Goal: Task Accomplishment & Management: Complete application form

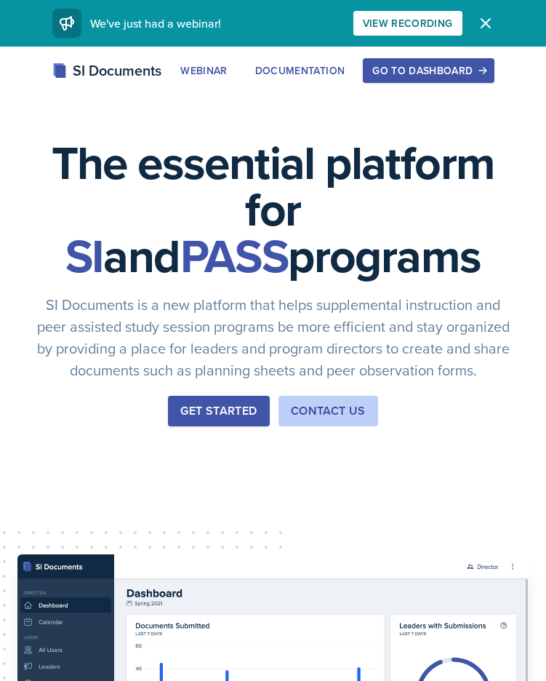
click at [467, 65] on div "Go to Dashboard" at bounding box center [429, 71] width 112 height 12
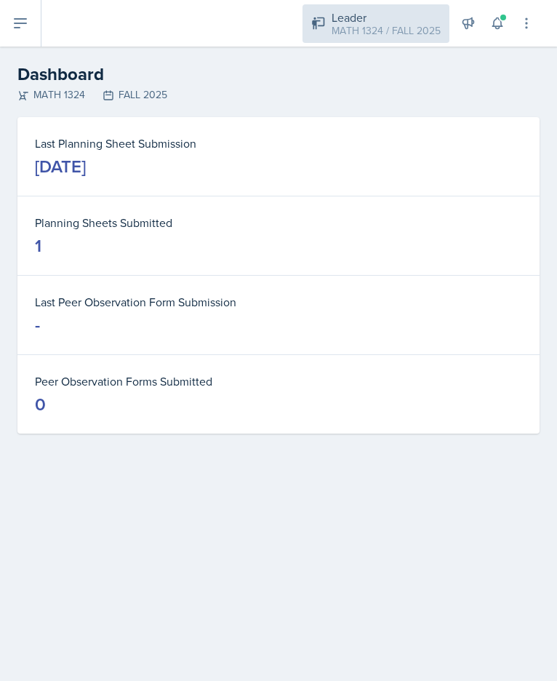
click at [387, 37] on div "MATH 1324 / FALL 2025" at bounding box center [386, 30] width 109 height 15
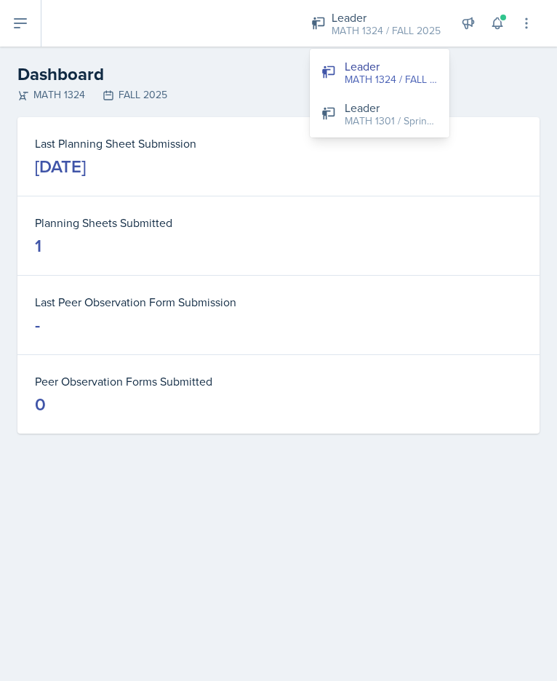
click at [171, 44] on div at bounding box center [166, 23] width 226 height 47
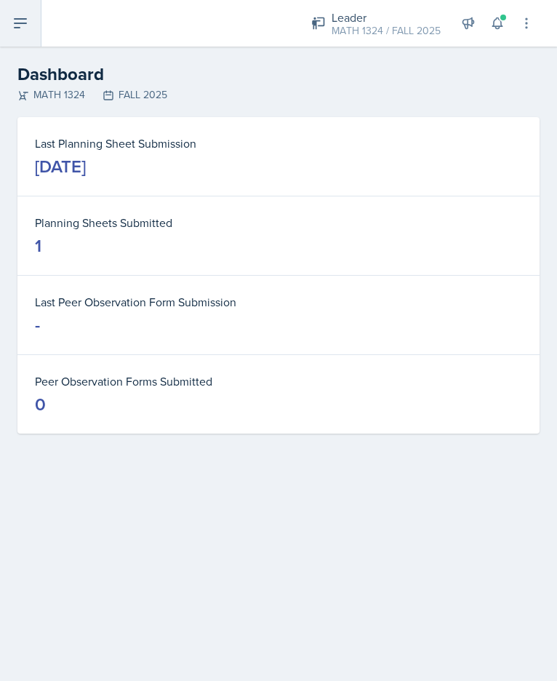
click at [30, 25] on button at bounding box center [20, 23] width 41 height 47
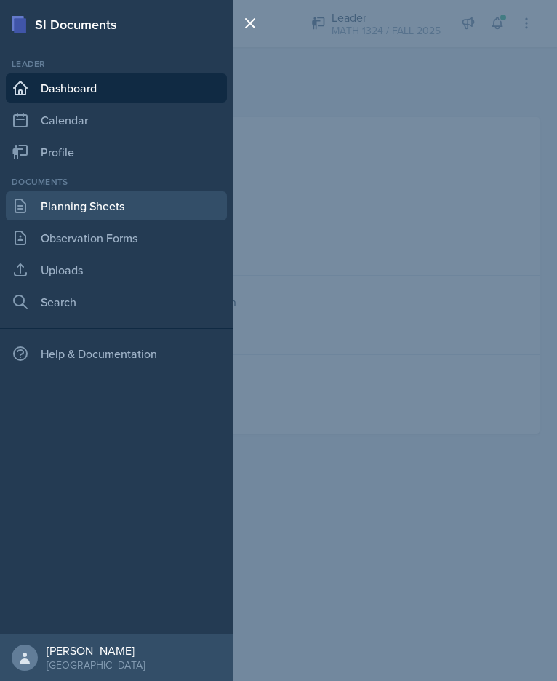
click at [101, 215] on link "Planning Sheets" at bounding box center [116, 205] width 221 height 29
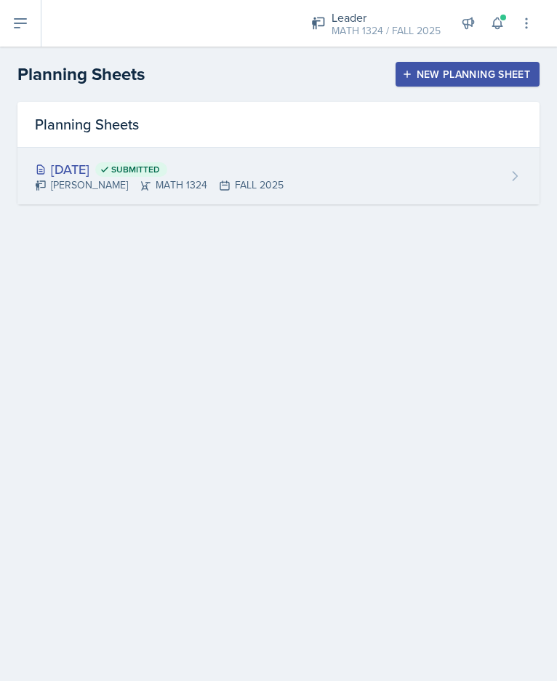
click at [112, 186] on div "Erika Bonilla MATH 1324 FALL 2025" at bounding box center [159, 185] width 249 height 15
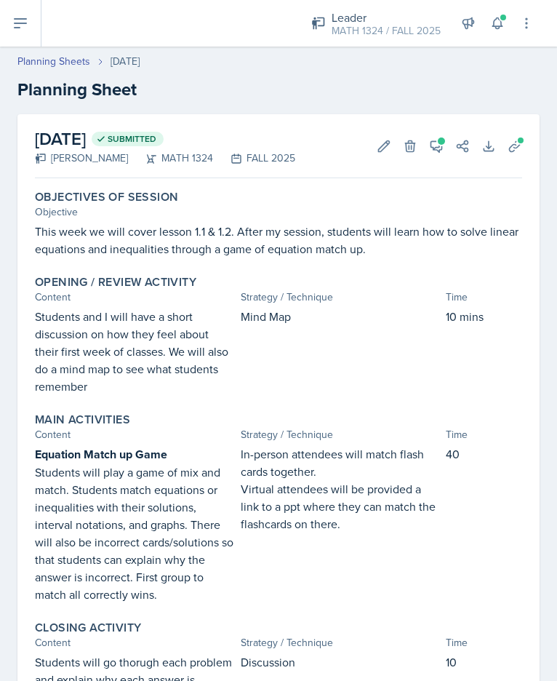
click at [194, 244] on p "This week we will cover lesson 1.1 & 1.2. After my session, students will learn…" at bounding box center [278, 240] width 487 height 35
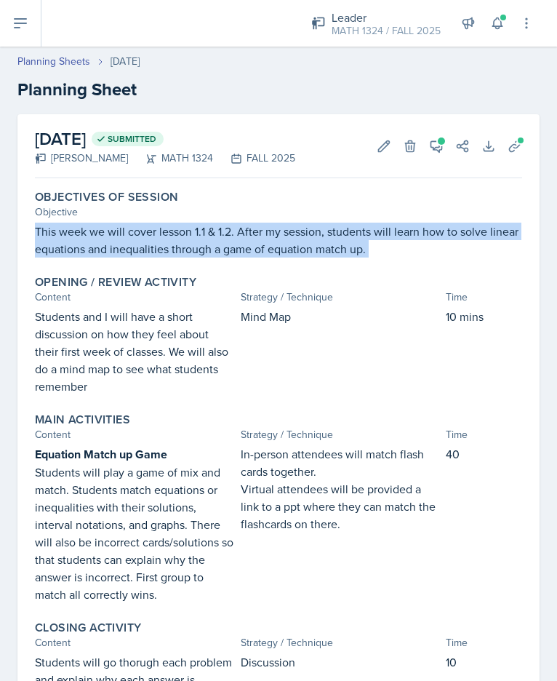
click at [194, 244] on p "This week we will cover lesson 1.1 & 1.2. After my session, students will learn…" at bounding box center [278, 240] width 487 height 35
copy div "This week we will cover lesson 1.1 & 1.2. After my session, students will learn…"
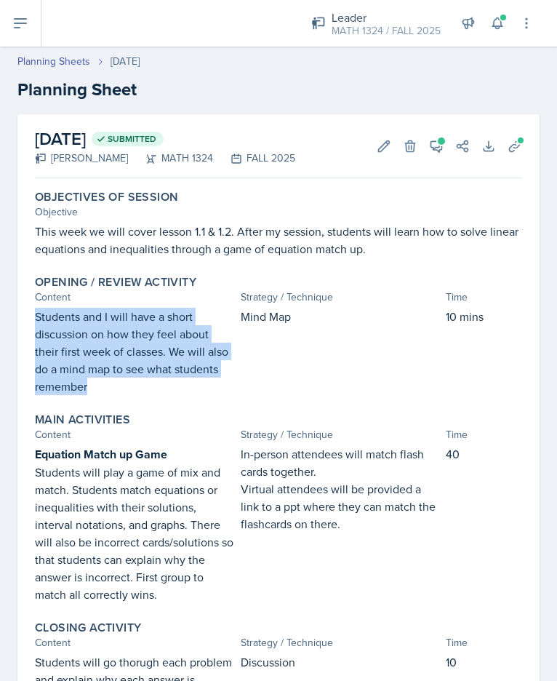
drag, startPoint x: 103, startPoint y: 384, endPoint x: 35, endPoint y: 319, distance: 93.7
click at [35, 319] on p "Students and I will have a short discussion on how they feel about their first …" at bounding box center [135, 351] width 200 height 87
copy p "Students and I will have a short discussion on how they feel about their first …"
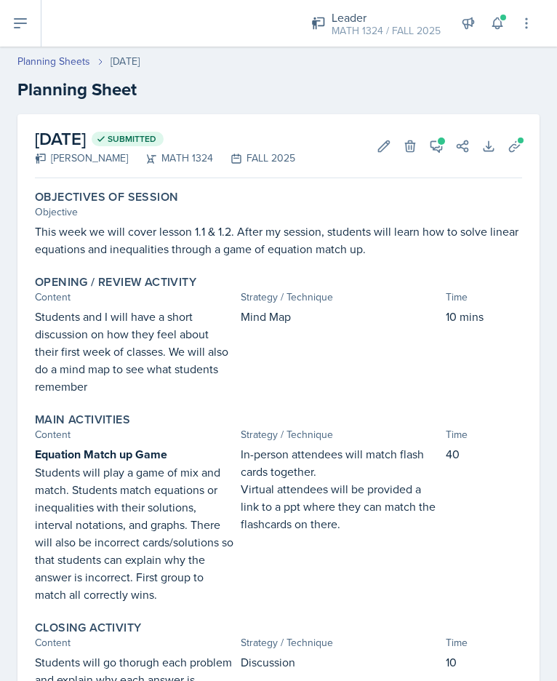
click at [108, 471] on p "Students will play a game of mix and match. Students match equations or inequal…" at bounding box center [135, 533] width 200 height 140
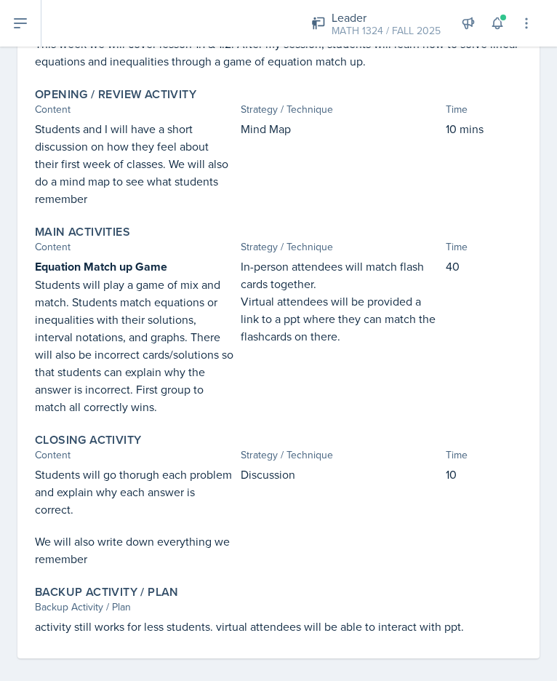
scroll to position [200, 0]
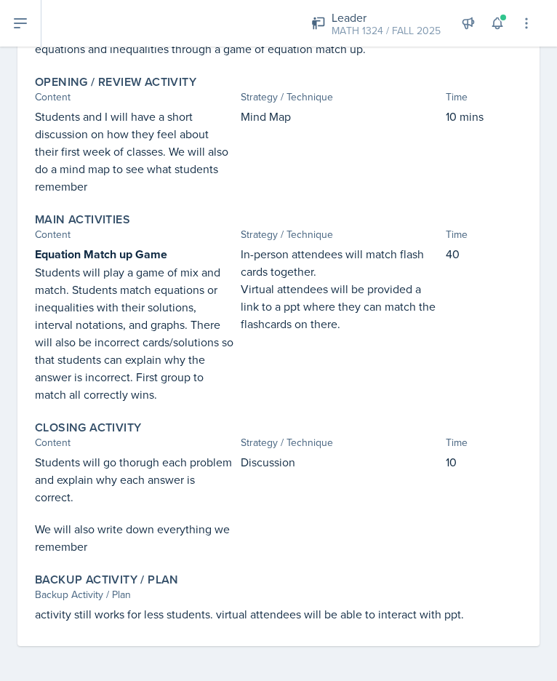
click at [116, 492] on p "Students will go thorugh each problem and explain why each answer is correct." at bounding box center [135, 479] width 200 height 52
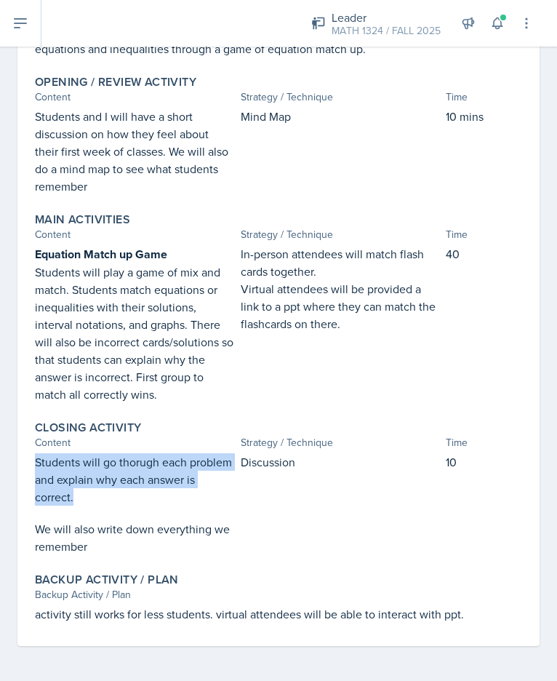
click at [116, 492] on p "Students will go thorugh each problem and explain why each answer is correct." at bounding box center [135, 479] width 200 height 52
copy p "Students will go thorugh each problem and explain why each answer is correct."
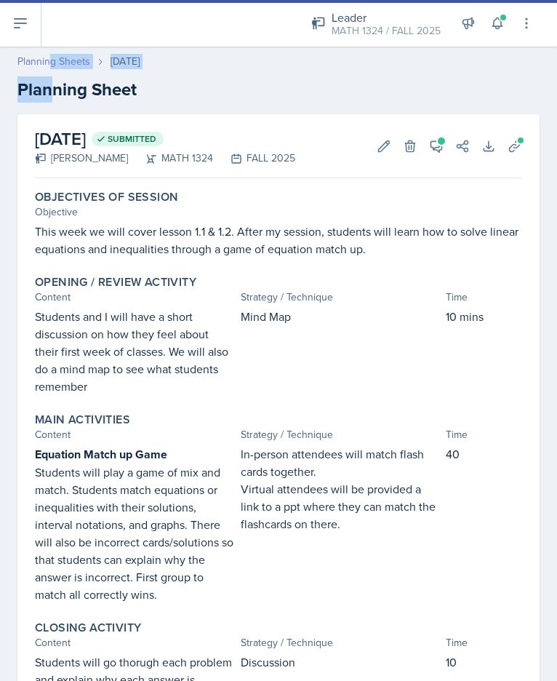
click at [52, 68] on div "Planning Sheets [DATE] Planning Sheet" at bounding box center [278, 78] width 557 height 49
click at [52, 68] on link "Planning Sheets" at bounding box center [53, 61] width 73 height 15
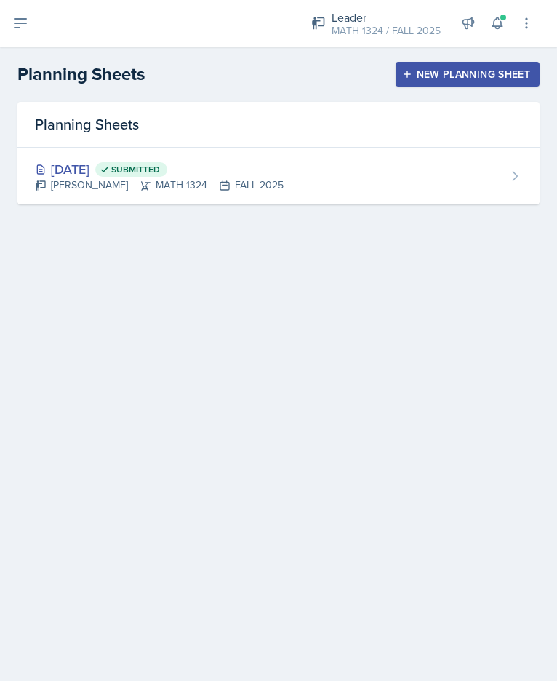
click at [458, 72] on div "New Planning Sheet" at bounding box center [467, 74] width 125 height 12
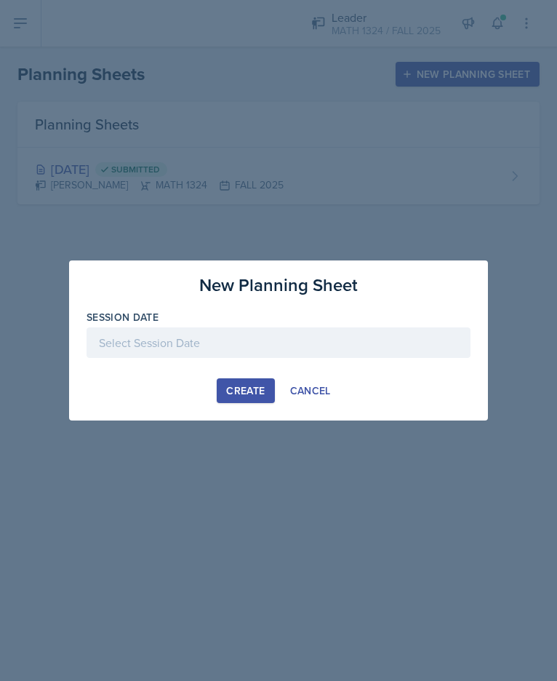
click at [329, 353] on div at bounding box center [279, 342] width 384 height 31
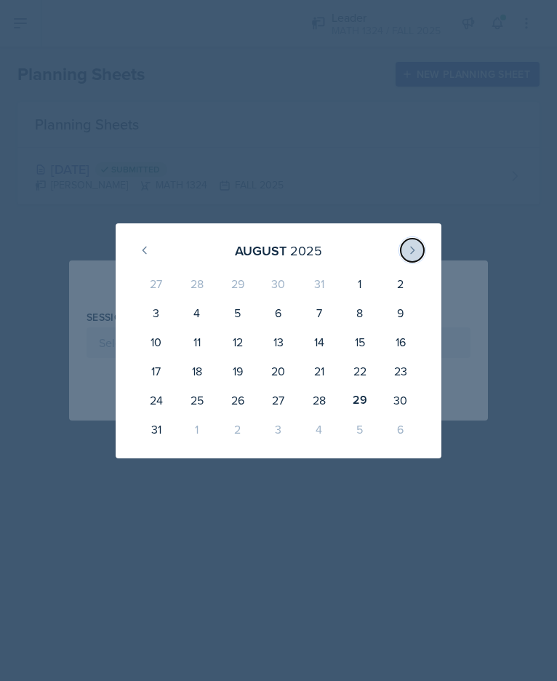
click at [415, 250] on icon at bounding box center [413, 250] width 12 height 12
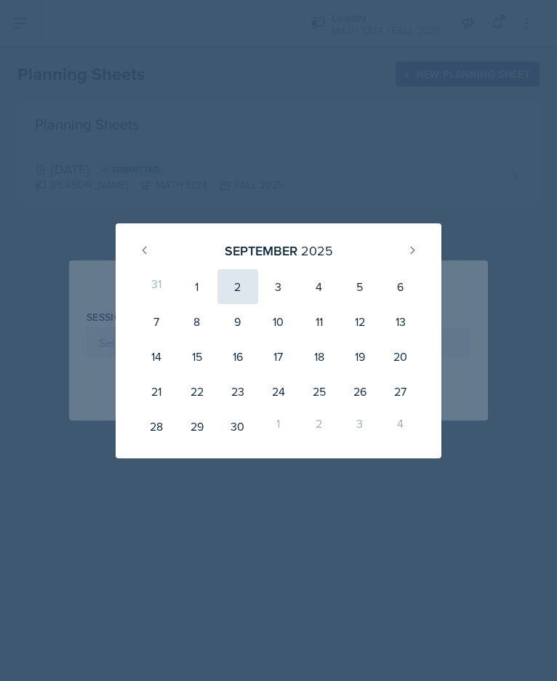
click at [237, 303] on div "2" at bounding box center [238, 286] width 41 height 35
type input "[DATE]"
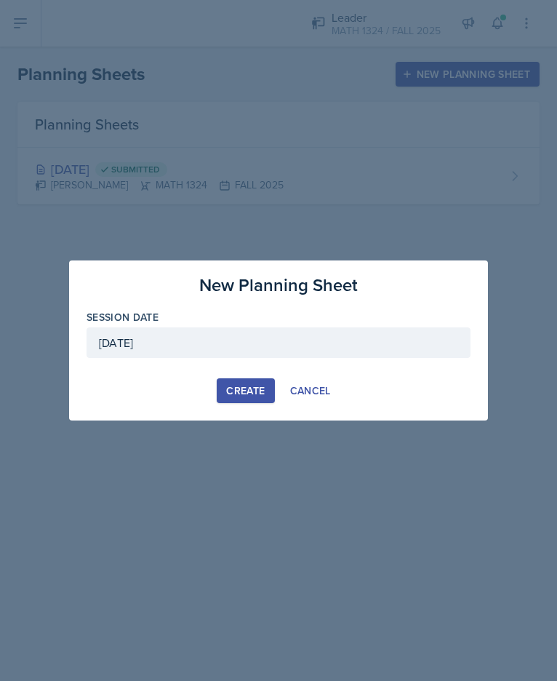
click at [240, 387] on div "Create" at bounding box center [245, 391] width 39 height 12
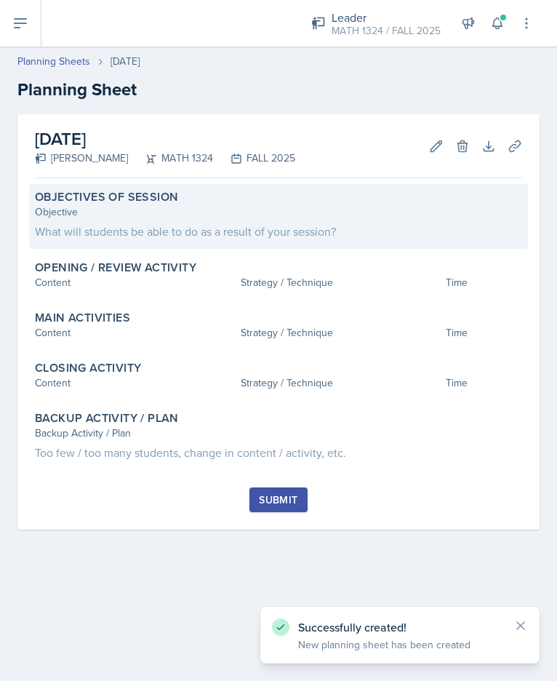
click at [190, 234] on div "What will students be able to do as a result of your session?" at bounding box center [278, 231] width 487 height 17
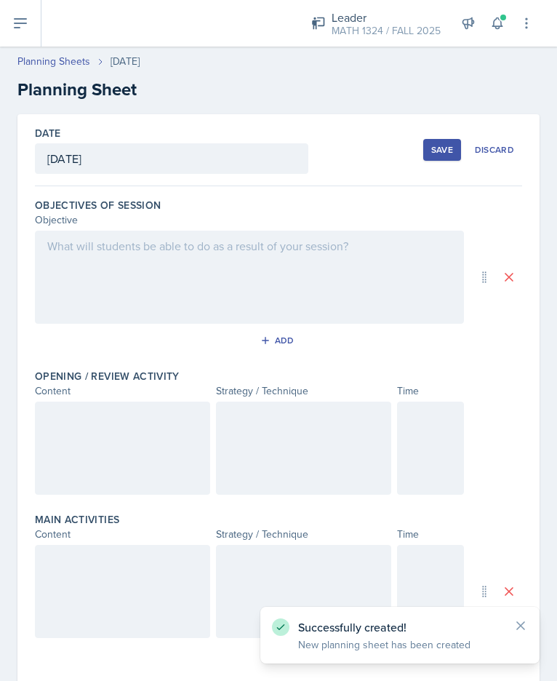
click at [148, 258] on div at bounding box center [249, 277] width 429 height 93
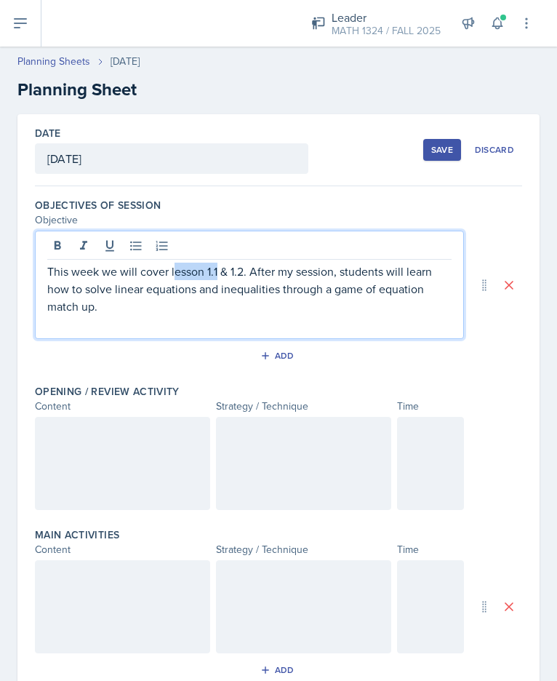
drag, startPoint x: 218, startPoint y: 273, endPoint x: 172, endPoint y: 271, distance: 45.1
click at [172, 271] on p "This week we will cover lesson 1.1 & 1.2. After my session, students will learn…" at bounding box center [249, 289] width 405 height 52
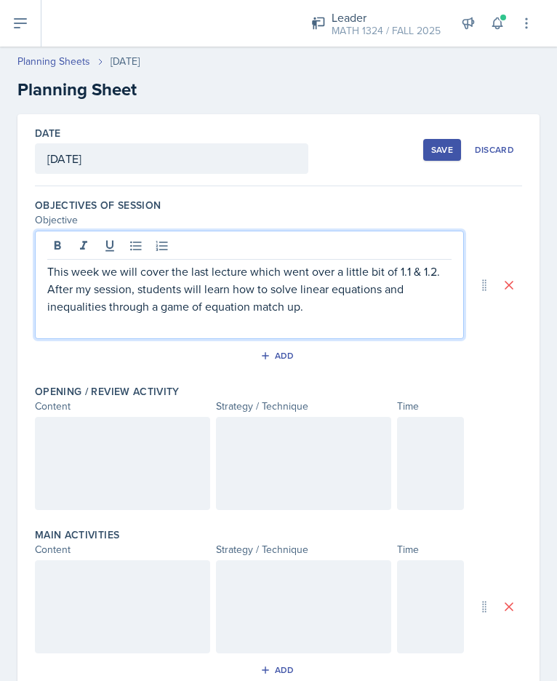
click at [423, 278] on p "This week we will cover the last lecture which went over a little bit of 1.1 & …" at bounding box center [249, 289] width 405 height 52
click at [108, 309] on p "This week we will cover the last lecture which went over a little bit of 1.1 & …" at bounding box center [249, 289] width 405 height 52
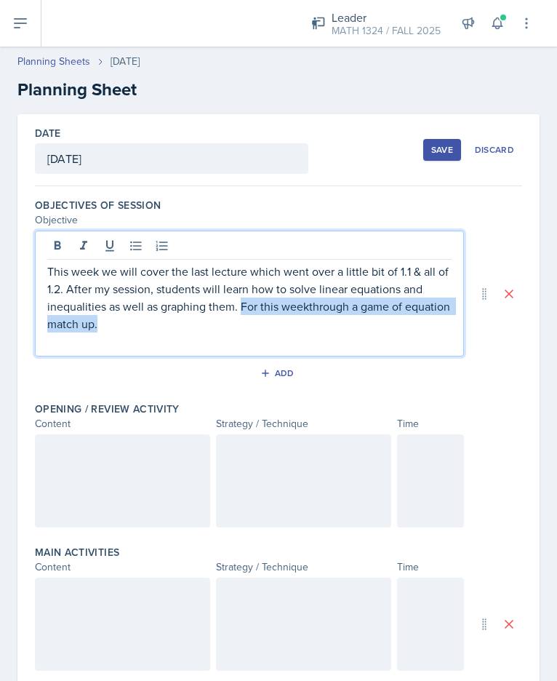
drag, startPoint x: 164, startPoint y: 327, endPoint x: 242, endPoint y: 308, distance: 80.1
click at [242, 308] on p "This week we will cover the last lecture which went over a little bit of 1.1 & …" at bounding box center [249, 298] width 405 height 70
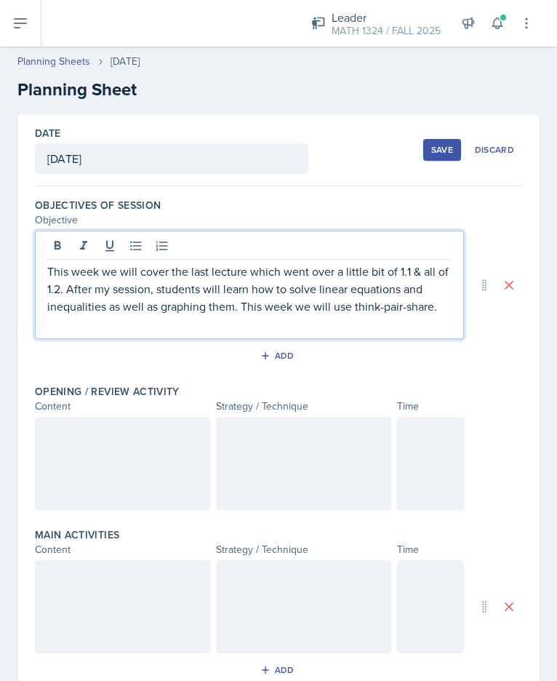
click at [105, 479] on div at bounding box center [122, 463] width 175 height 93
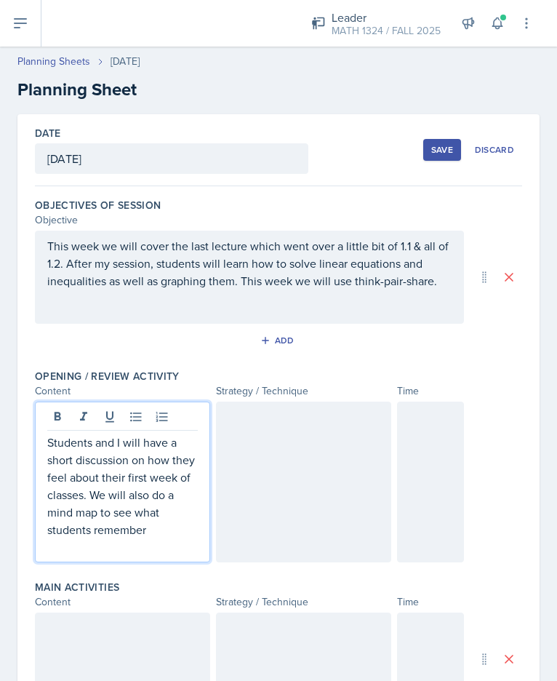
click at [279, 473] on div at bounding box center [303, 482] width 175 height 161
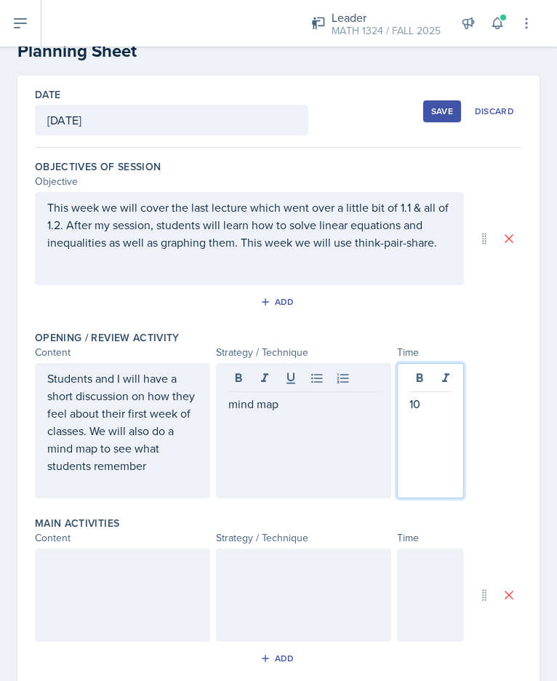
scroll to position [64, 0]
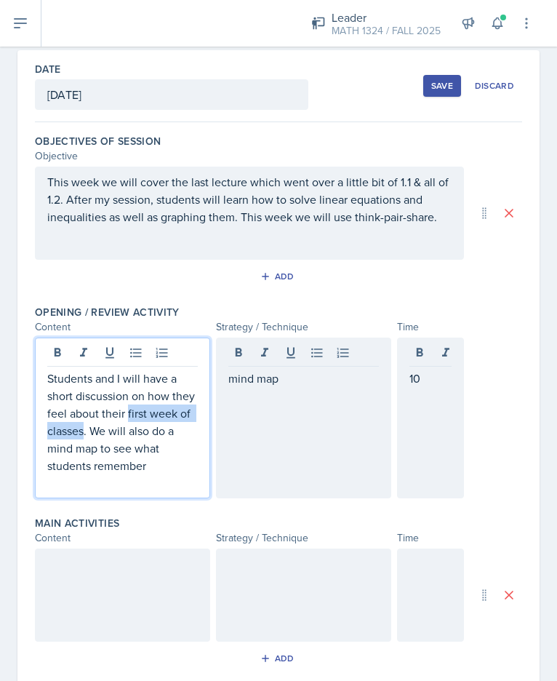
drag, startPoint x: 127, startPoint y: 433, endPoint x: 153, endPoint y: 418, distance: 29.7
click at [153, 418] on p "Students and I will have a short discussion on how they feel about their first …" at bounding box center [122, 422] width 151 height 105
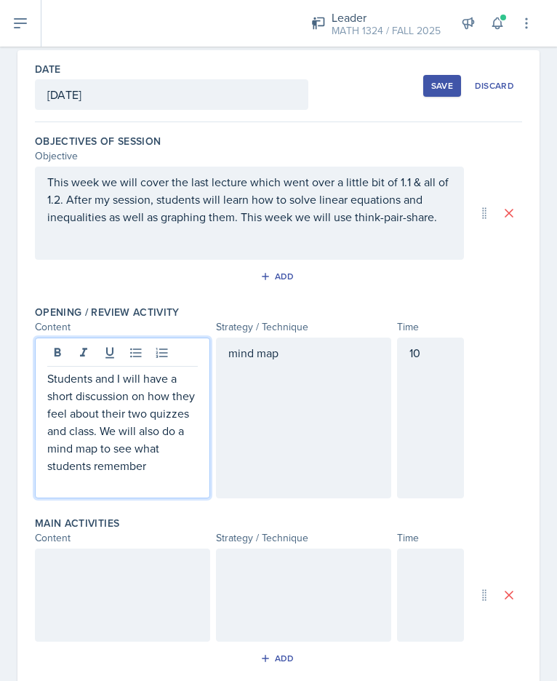
click at [180, 470] on p "Students and I will have a short discussion on how they feel about their two qu…" at bounding box center [122, 422] width 151 height 105
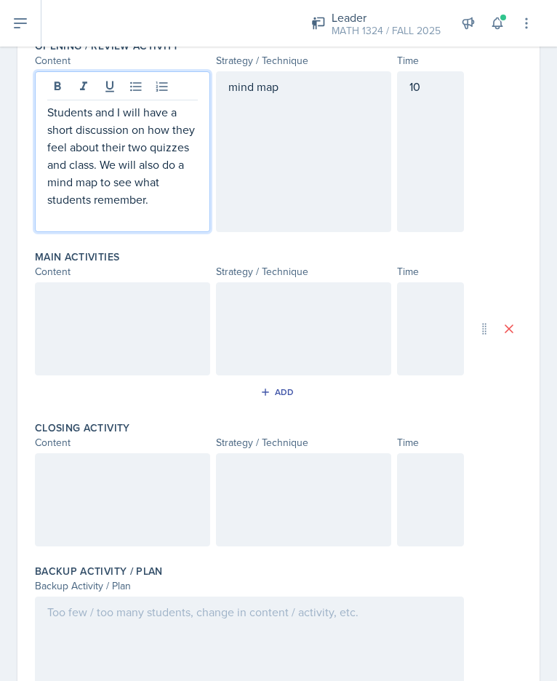
click at [135, 347] on div at bounding box center [122, 328] width 175 height 93
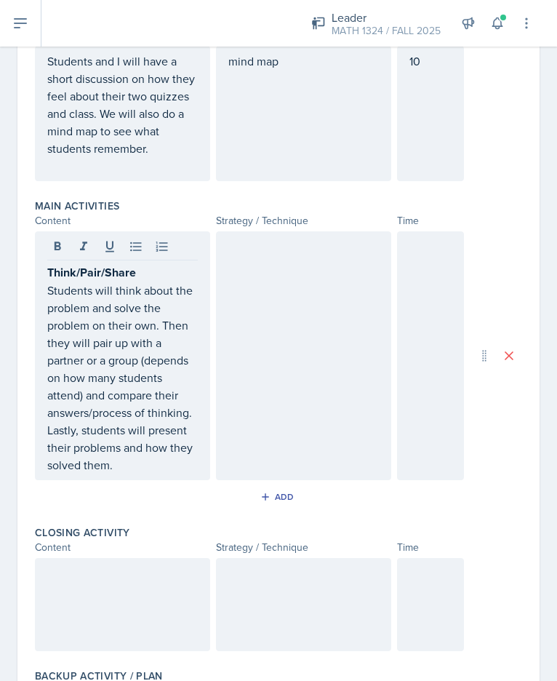
click at [295, 306] on div at bounding box center [303, 355] width 175 height 249
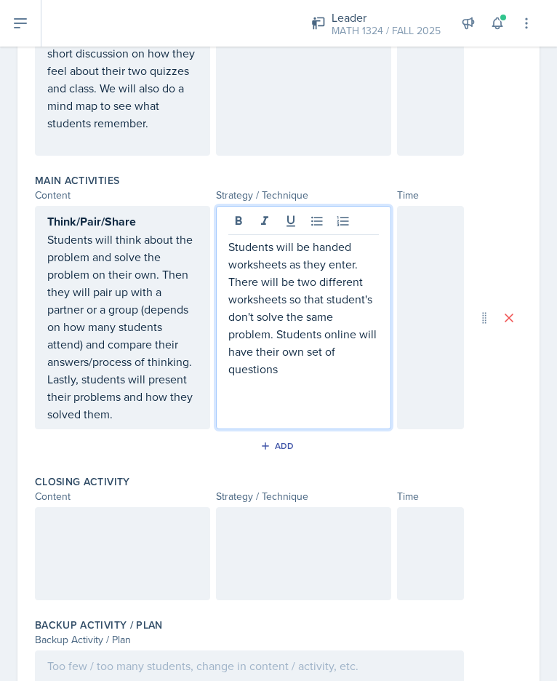
click at [415, 323] on div at bounding box center [430, 317] width 67 height 223
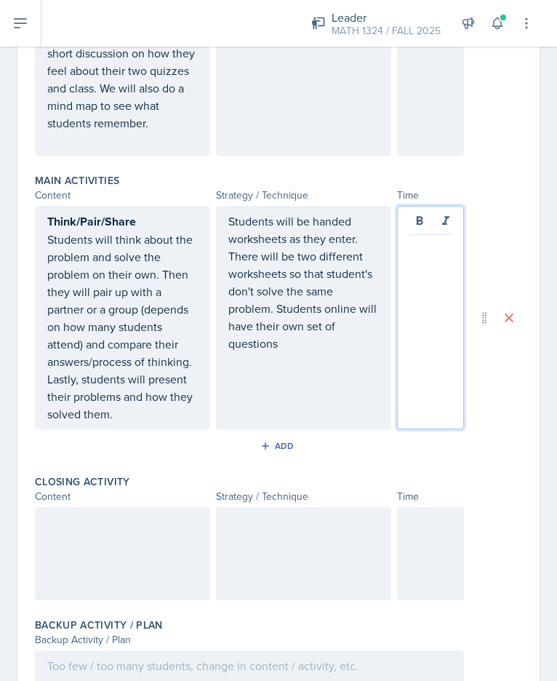
scroll to position [407, 0]
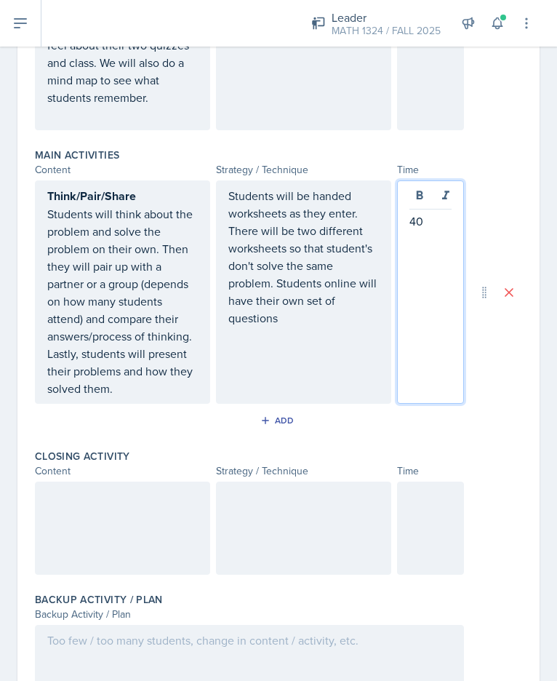
click at [147, 474] on div "Content" at bounding box center [122, 470] width 175 height 15
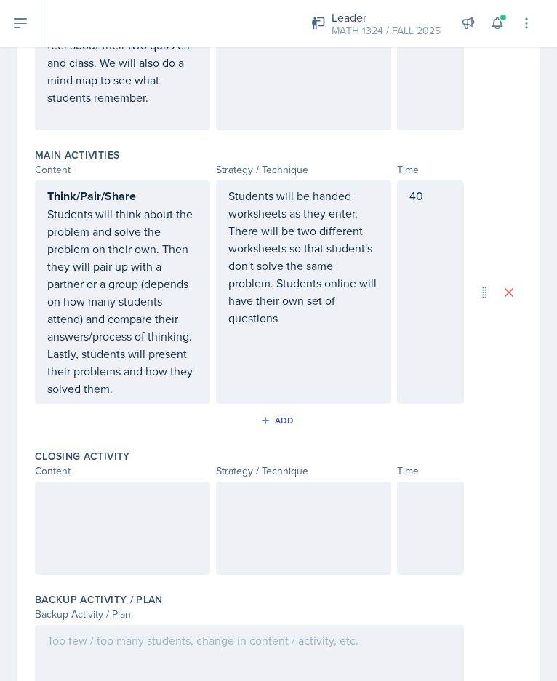
click at [151, 525] on div at bounding box center [122, 528] width 175 height 93
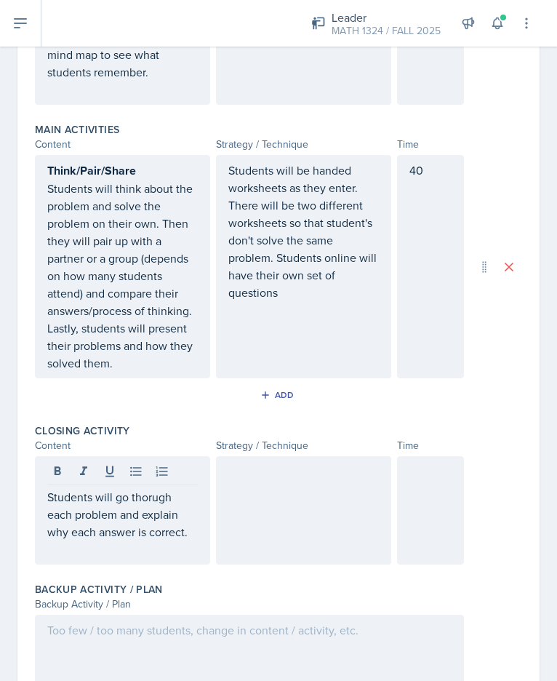
click at [274, 527] on div at bounding box center [303, 510] width 175 height 108
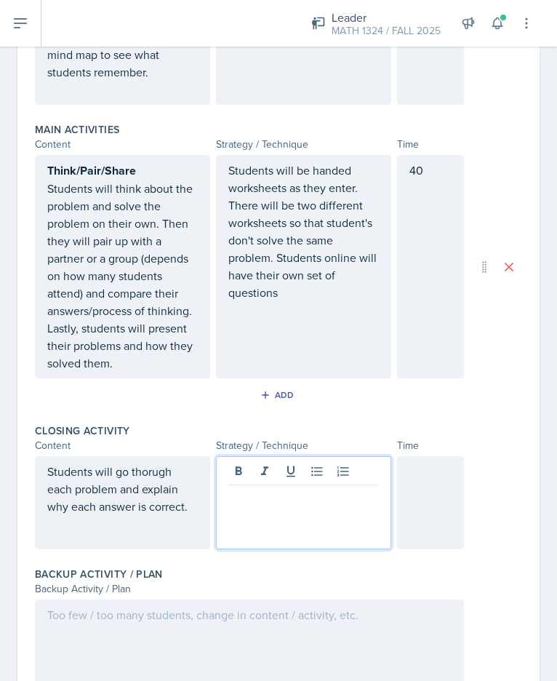
scroll to position [458, 0]
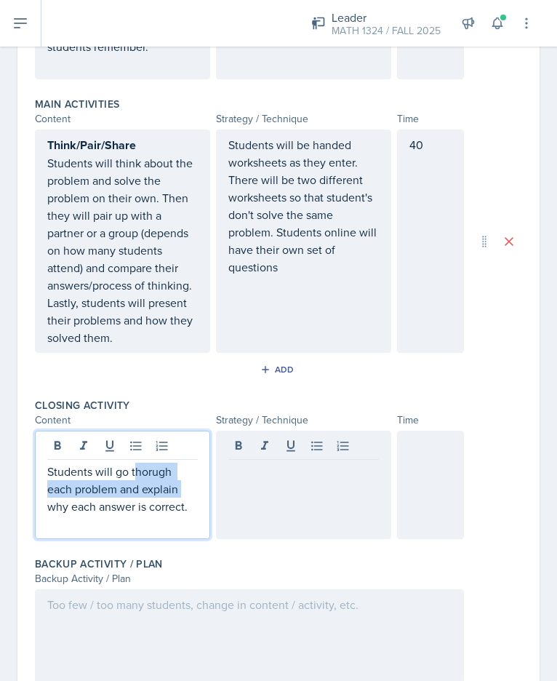
drag, startPoint x: 190, startPoint y: 485, endPoint x: 137, endPoint y: 476, distance: 53.9
click at [137, 476] on p "Students will go thorugh each problem and explain why each answer is correct." at bounding box center [122, 489] width 151 height 52
click at [176, 522] on p at bounding box center [122, 523] width 151 height 17
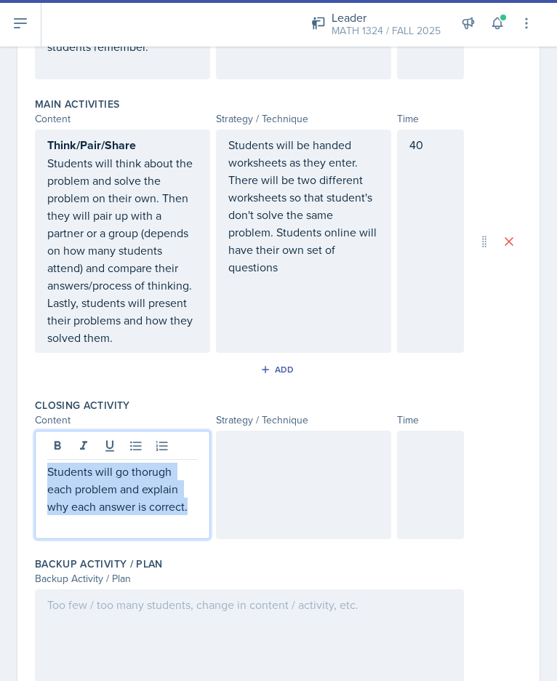
drag, startPoint x: 191, startPoint y: 505, endPoint x: 10, endPoint y: 450, distance: 189.2
click at [10, 450] on div "Date [DATE] [DATE] 27 28 29 30 31 1 2 3 4 5 6 7 8 9 10 11 12 13 14 15 16 17 18 …" at bounding box center [278, 199] width 557 height 1084
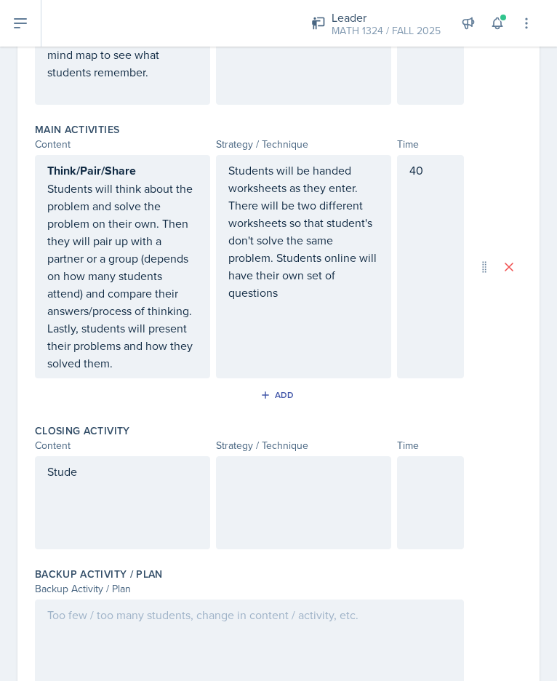
click at [172, 506] on div "Stude" at bounding box center [122, 502] width 175 height 93
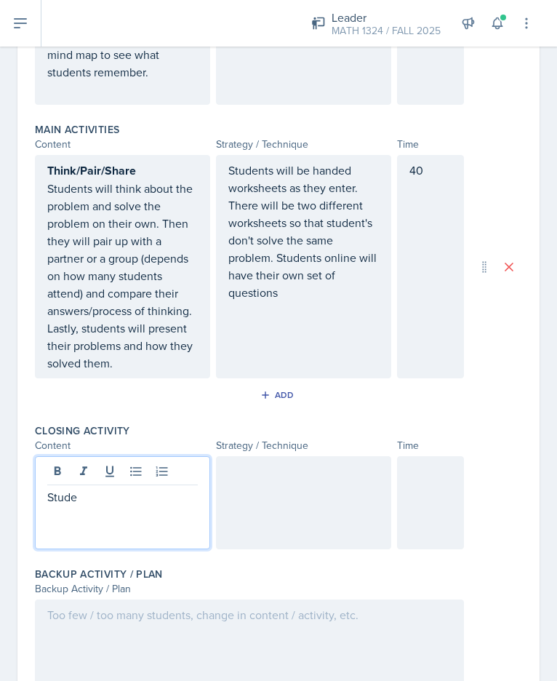
scroll to position [458, 0]
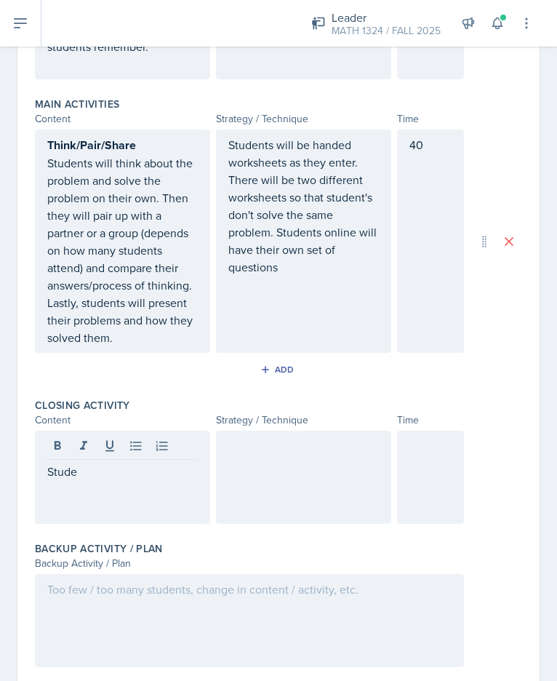
click at [255, 516] on div at bounding box center [303, 477] width 175 height 93
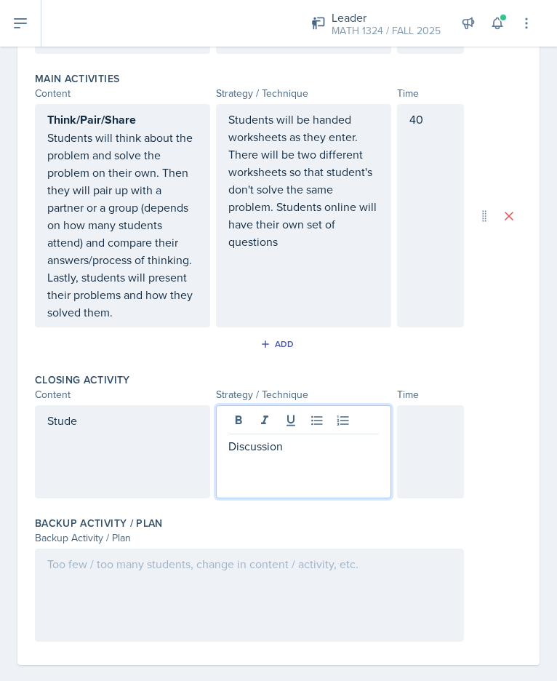
click at [174, 458] on div "Stude" at bounding box center [122, 451] width 175 height 93
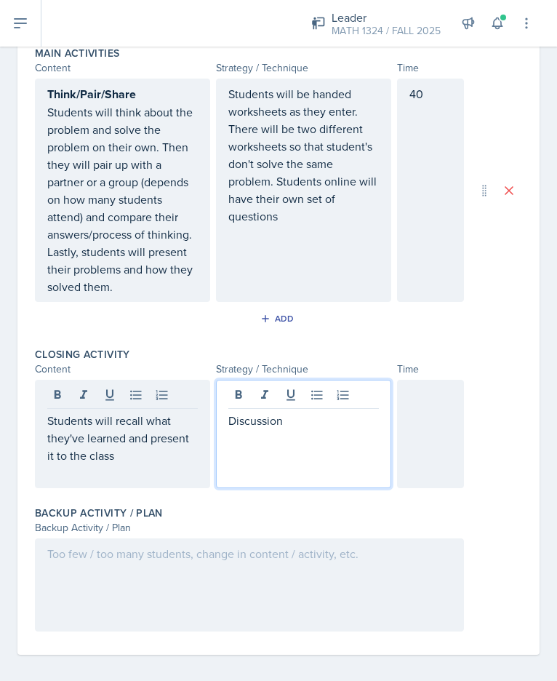
scroll to position [517, 0]
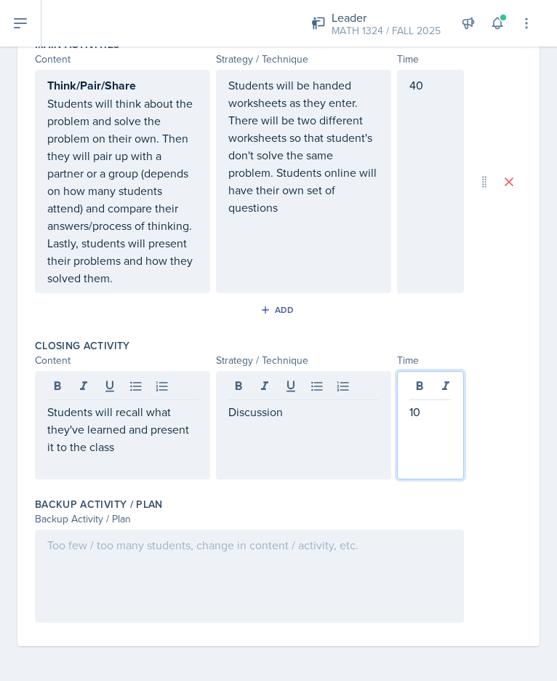
click at [124, 584] on div at bounding box center [249, 576] width 429 height 93
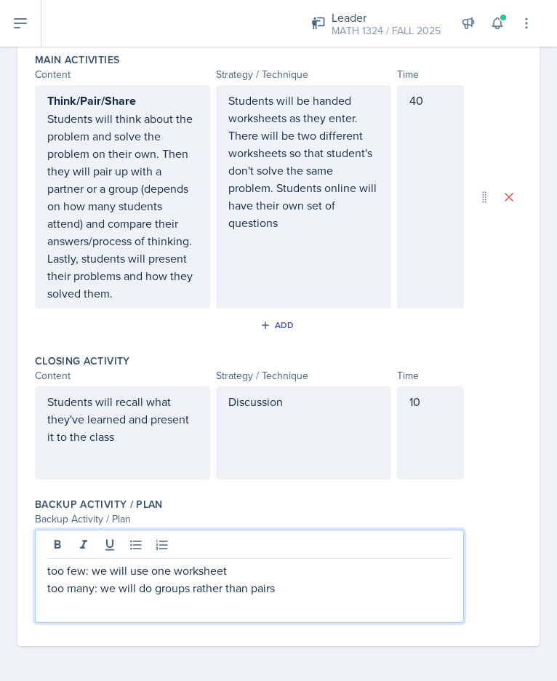
scroll to position [0, 0]
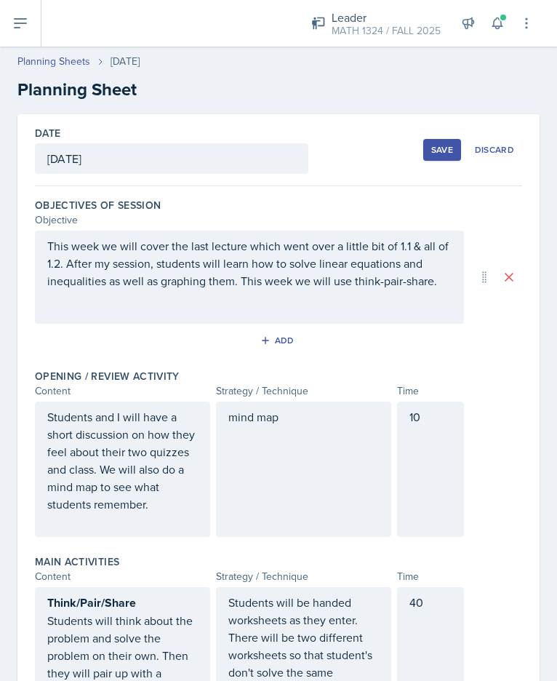
click at [423, 160] on button "Save" at bounding box center [442, 150] width 38 height 22
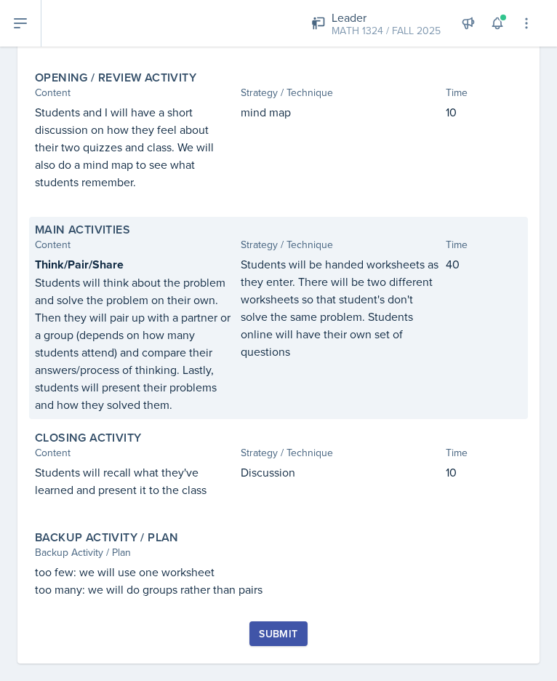
scroll to position [236, 0]
click at [317, 341] on p "Students will be handed worksheets as they enter. There will be two different w…" at bounding box center [341, 308] width 200 height 105
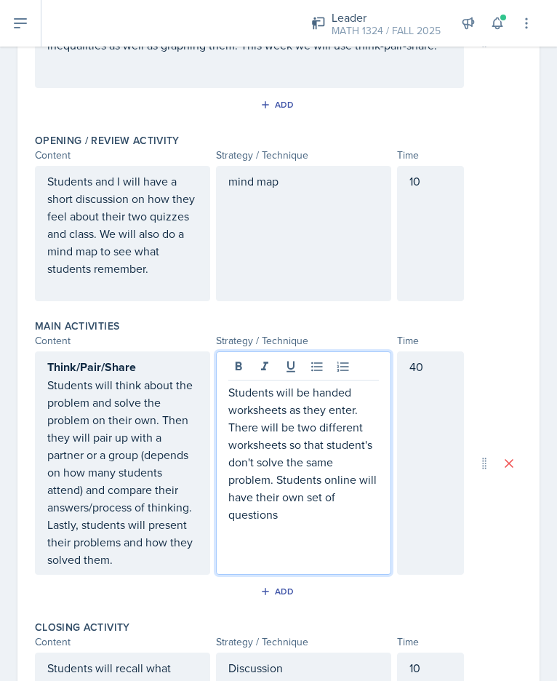
click at [228, 387] on p "Students will be handed worksheets as they enter. There will be two different w…" at bounding box center [303, 453] width 151 height 140
click at [287, 407] on p "Students will be handed a worksheets as they enter. There will be two different…" at bounding box center [303, 453] width 151 height 140
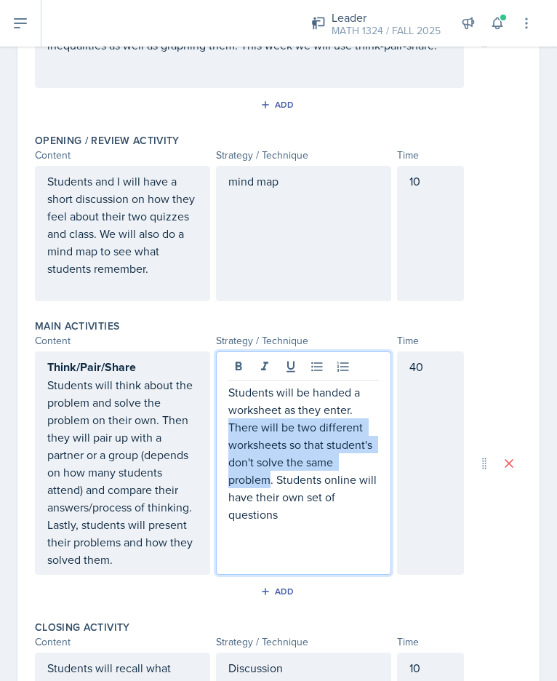
drag, startPoint x: 265, startPoint y: 474, endPoint x: 225, endPoint y: 429, distance: 60.3
click at [228, 429] on p "Students will be handed a worksheet as they enter. There will be two different …" at bounding box center [303, 453] width 151 height 140
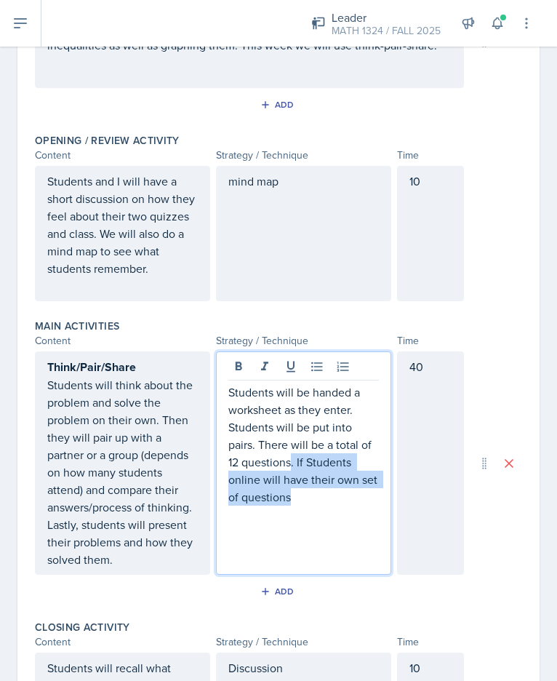
drag, startPoint x: 316, startPoint y: 503, endPoint x: 288, endPoint y: 464, distance: 48.5
click at [288, 464] on p "Students will be handed a worksheet as they enter. Students will be put into pa…" at bounding box center [303, 444] width 151 height 122
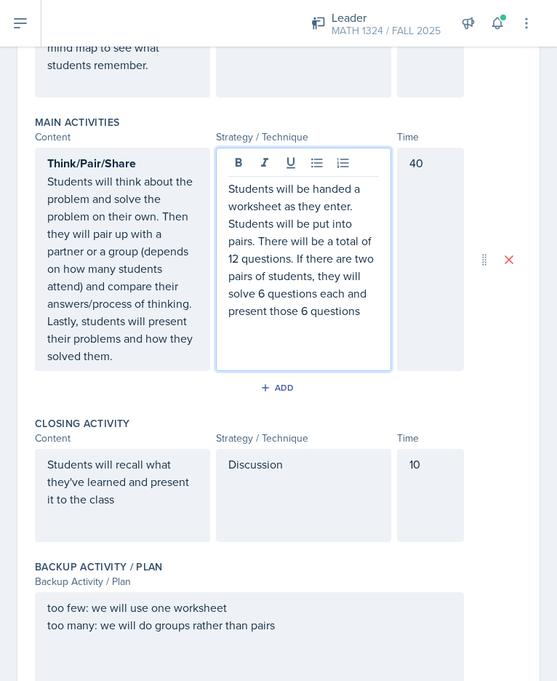
scroll to position [502, 0]
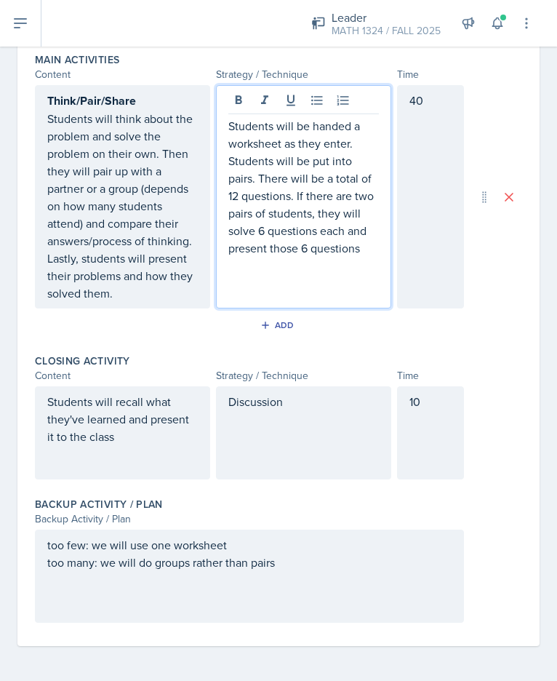
click at [191, 463] on div "Students will recall what they've learned and present it to the class" at bounding box center [122, 432] width 175 height 93
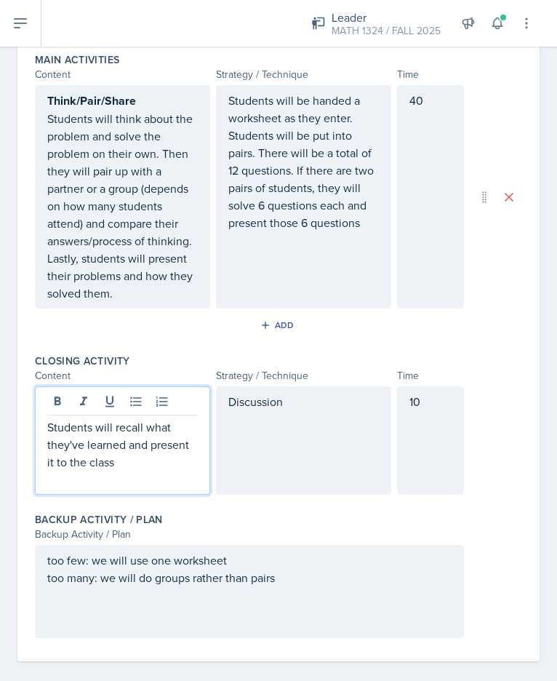
scroll to position [517, 0]
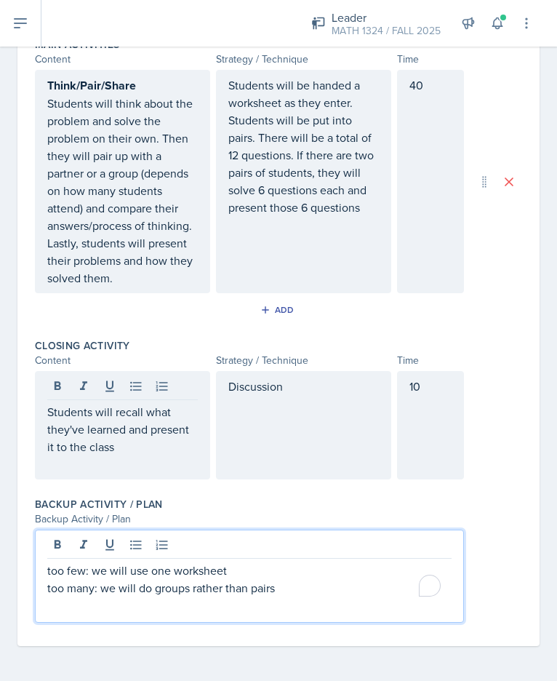
click at [232, 546] on div "too few: we will use one worksheet too many: we will do groups rather than pairs" at bounding box center [249, 576] width 429 height 93
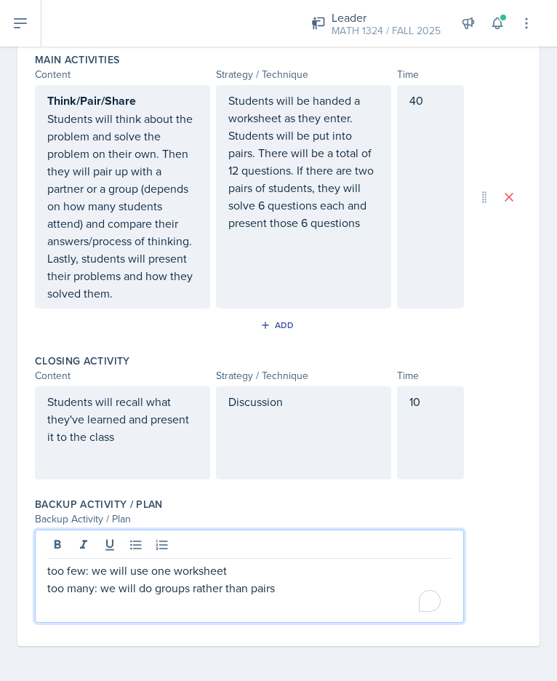
scroll to position [502, 0]
drag, startPoint x: 230, startPoint y: 571, endPoint x: 132, endPoint y: 569, distance: 97.5
click at [132, 569] on p "too few: we will use one worksheet" at bounding box center [249, 570] width 405 height 17
click at [279, 594] on p "too many: we will do groups rather than pairs" at bounding box center [249, 587] width 405 height 17
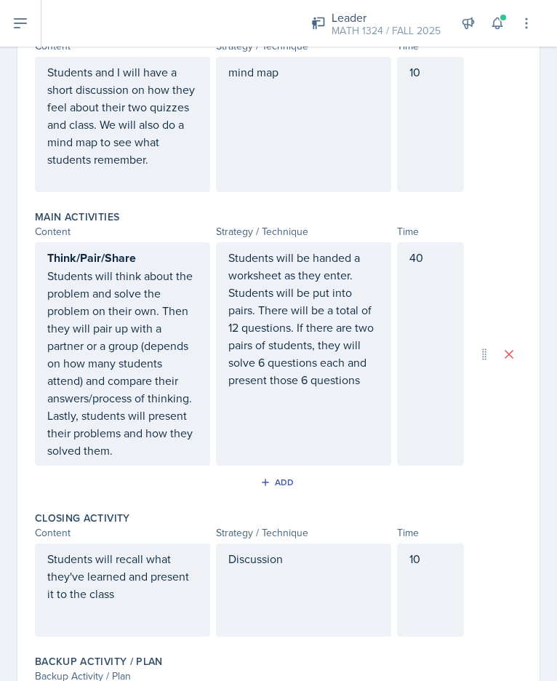
scroll to position [344, 0]
